Goal: Task Accomplishment & Management: Manage account settings

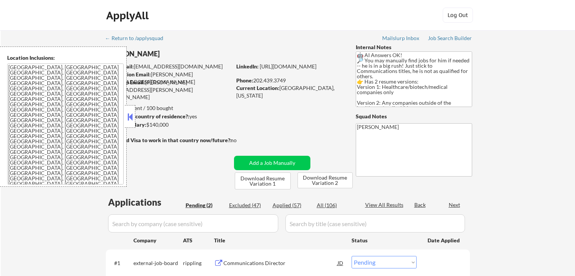
select select ""pending""
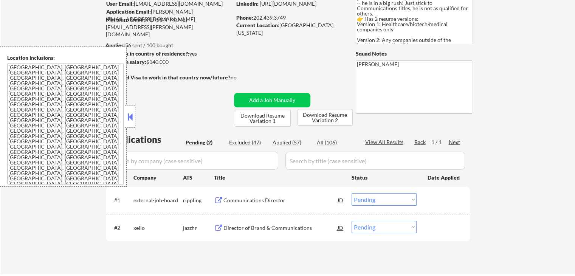
scroll to position [151, 0]
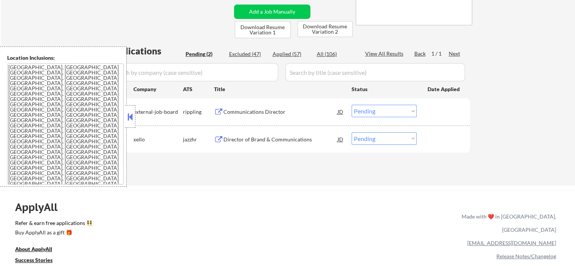
click at [256, 113] on div "Communications Director" at bounding box center [280, 112] width 114 height 8
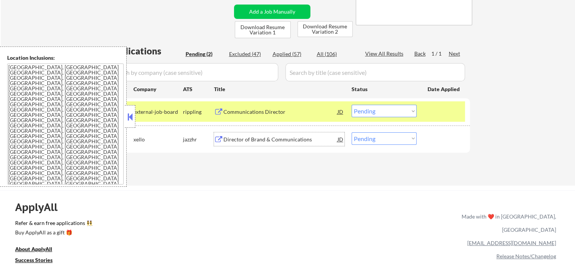
click at [280, 138] on div "Director of Brand & Communications" at bounding box center [280, 140] width 114 height 8
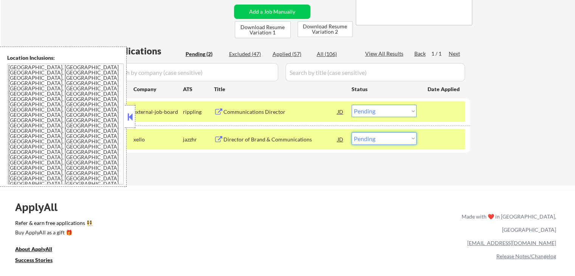
click at [385, 138] on select "Choose an option... Pending Applied Excluded (Questions) Excluded (Expired) Exc…" at bounding box center [383, 138] width 65 height 12
select select ""applied""
click at [351, 132] on select "Choose an option... Pending Applied Excluded (Questions) Excluded (Expired) Exc…" at bounding box center [383, 138] width 65 height 12
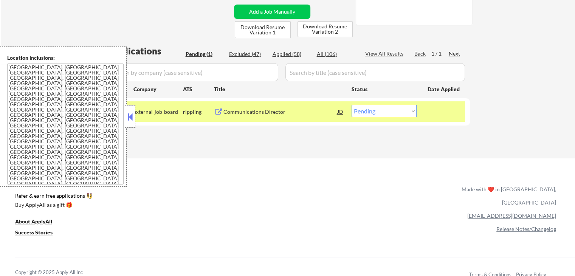
drag, startPoint x: 379, startPoint y: 112, endPoint x: 382, endPoint y: 115, distance: 5.1
click at [379, 112] on select "Choose an option... Pending Applied Excluded (Questions) Excluded (Expired) Exc…" at bounding box center [383, 111] width 65 height 12
click at [272, 113] on div "Communications Director" at bounding box center [280, 112] width 114 height 8
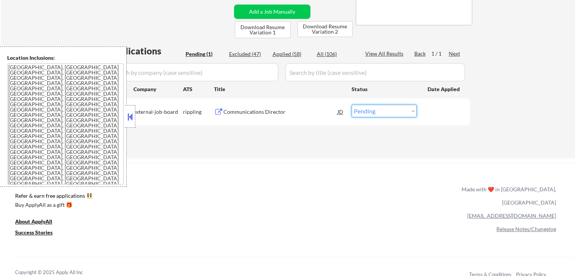
drag, startPoint x: 370, startPoint y: 110, endPoint x: 375, endPoint y: 114, distance: 6.7
click at [371, 110] on select "Choose an option... Pending Applied Excluded (Questions) Excluded (Expired) Exc…" at bounding box center [383, 111] width 65 height 12
select select ""excluded__expired_""
click at [351, 105] on select "Choose an option... Pending Applied Excluded (Questions) Excluded (Expired) Exc…" at bounding box center [383, 111] width 65 height 12
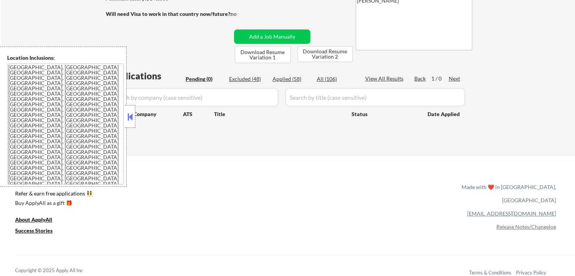
scroll to position [113, 0]
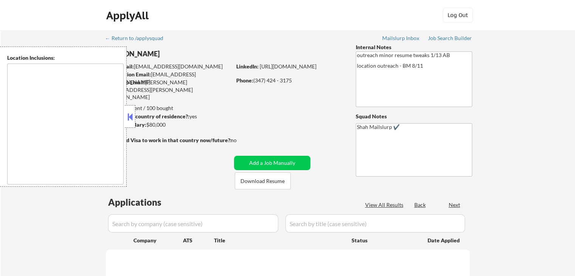
type textarea "[GEOGRAPHIC_DATA], [GEOGRAPHIC_DATA] [GEOGRAPHIC_DATA], [GEOGRAPHIC_DATA] [GEOG…"
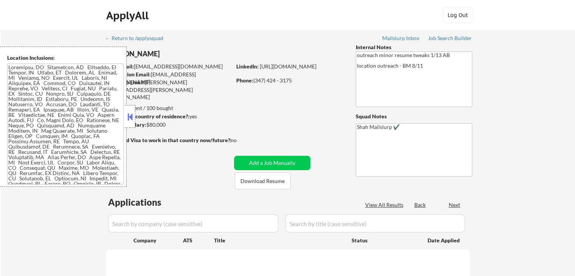
select select ""pending""
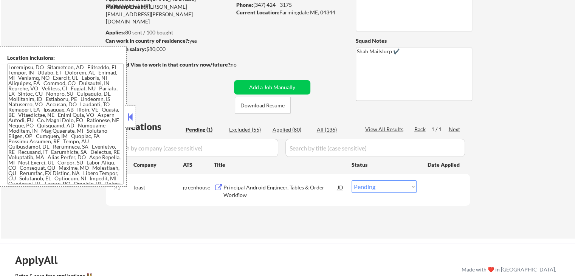
scroll to position [113, 0]
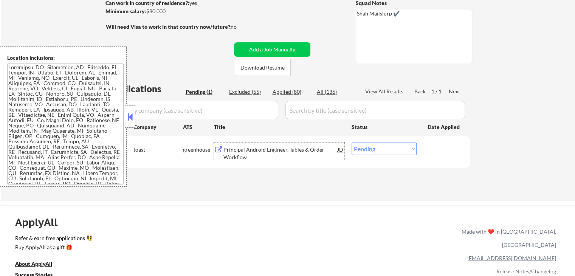
click at [227, 150] on div "Principal Android Engineer, Tables & Order Workflow" at bounding box center [280, 153] width 114 height 15
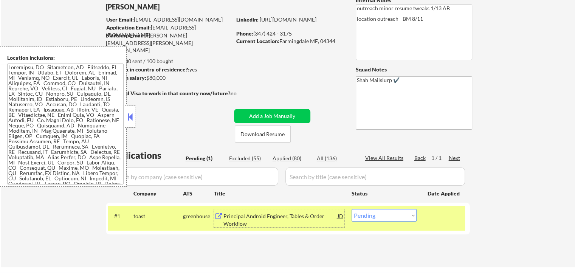
scroll to position [38, 0]
